Goal: Task Accomplishment & Management: Use online tool/utility

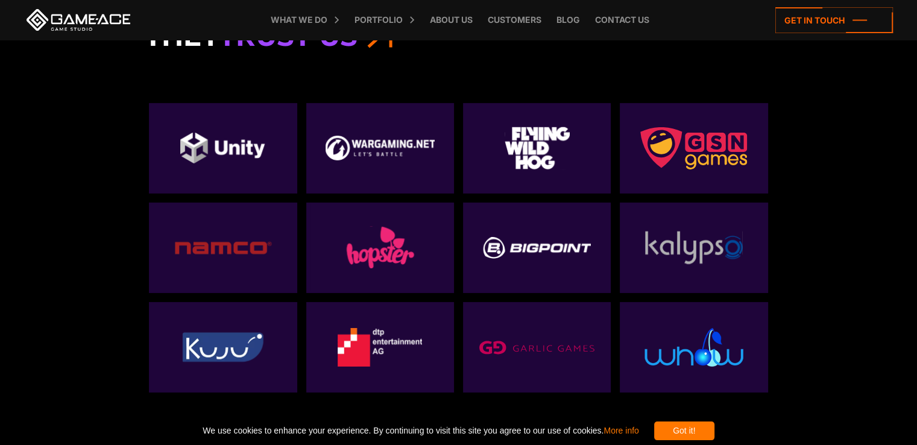
scroll to position [3858, 0]
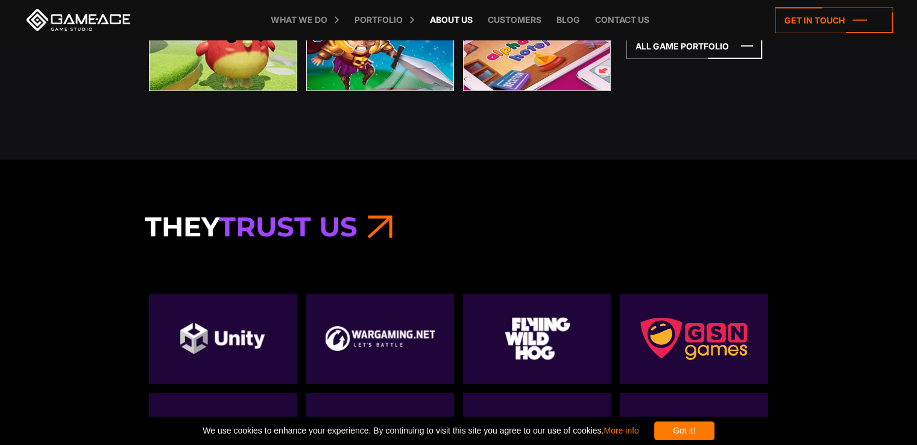
click at [456, 24] on link "About Us" at bounding box center [451, 20] width 55 height 40
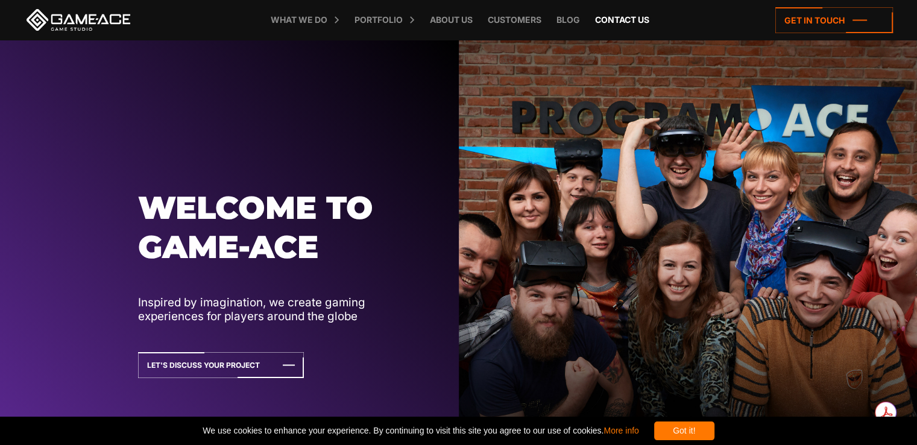
click at [618, 20] on link "Contact us" at bounding box center [622, 20] width 66 height 40
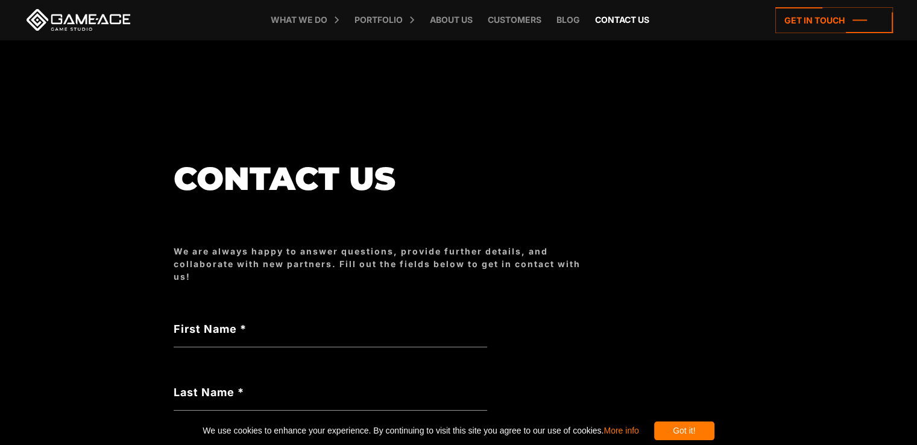
click at [624, 17] on link "Contact us" at bounding box center [622, 20] width 66 height 40
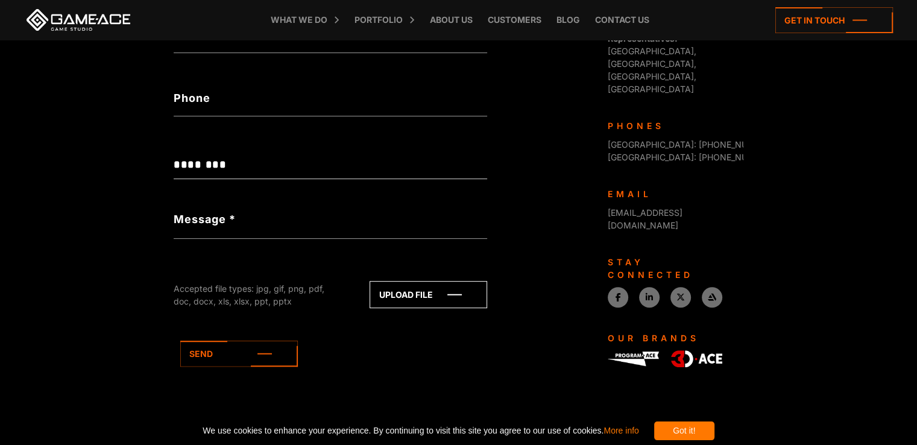
scroll to position [62, 0]
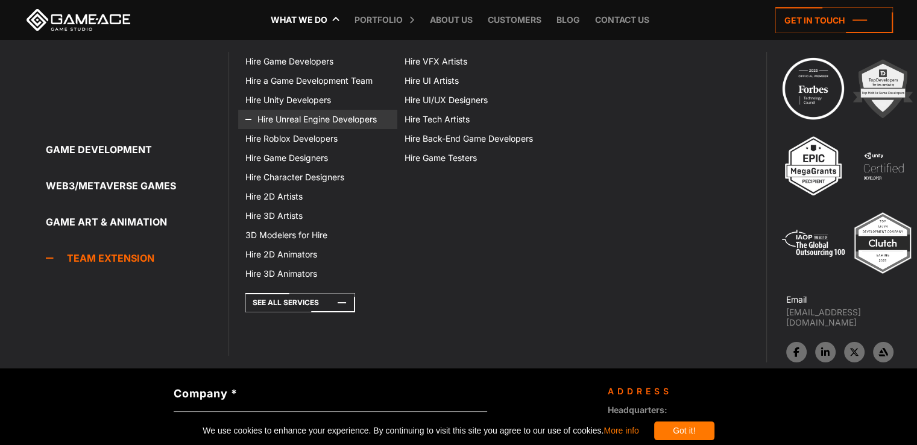
click at [321, 121] on link "Hire Unreal Engine Developers" at bounding box center [317, 119] width 159 height 19
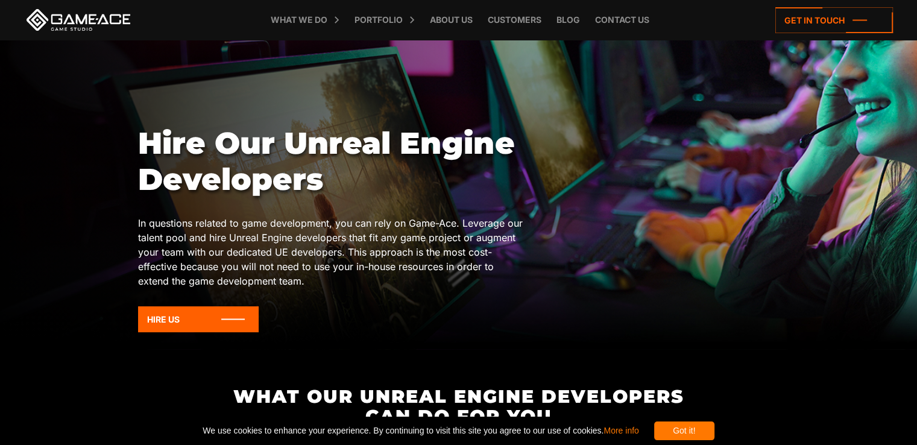
scroll to position [121, 0]
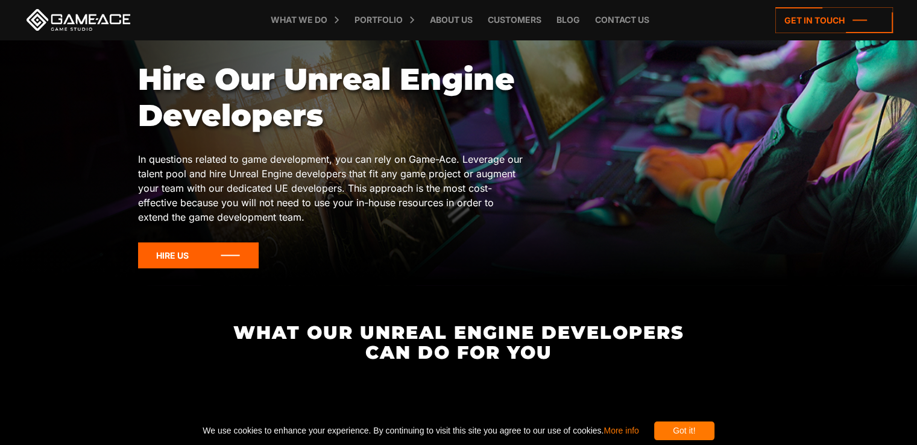
click at [234, 254] on icon at bounding box center [198, 255] width 121 height 26
